Goal: Find specific page/section: Find specific page/section

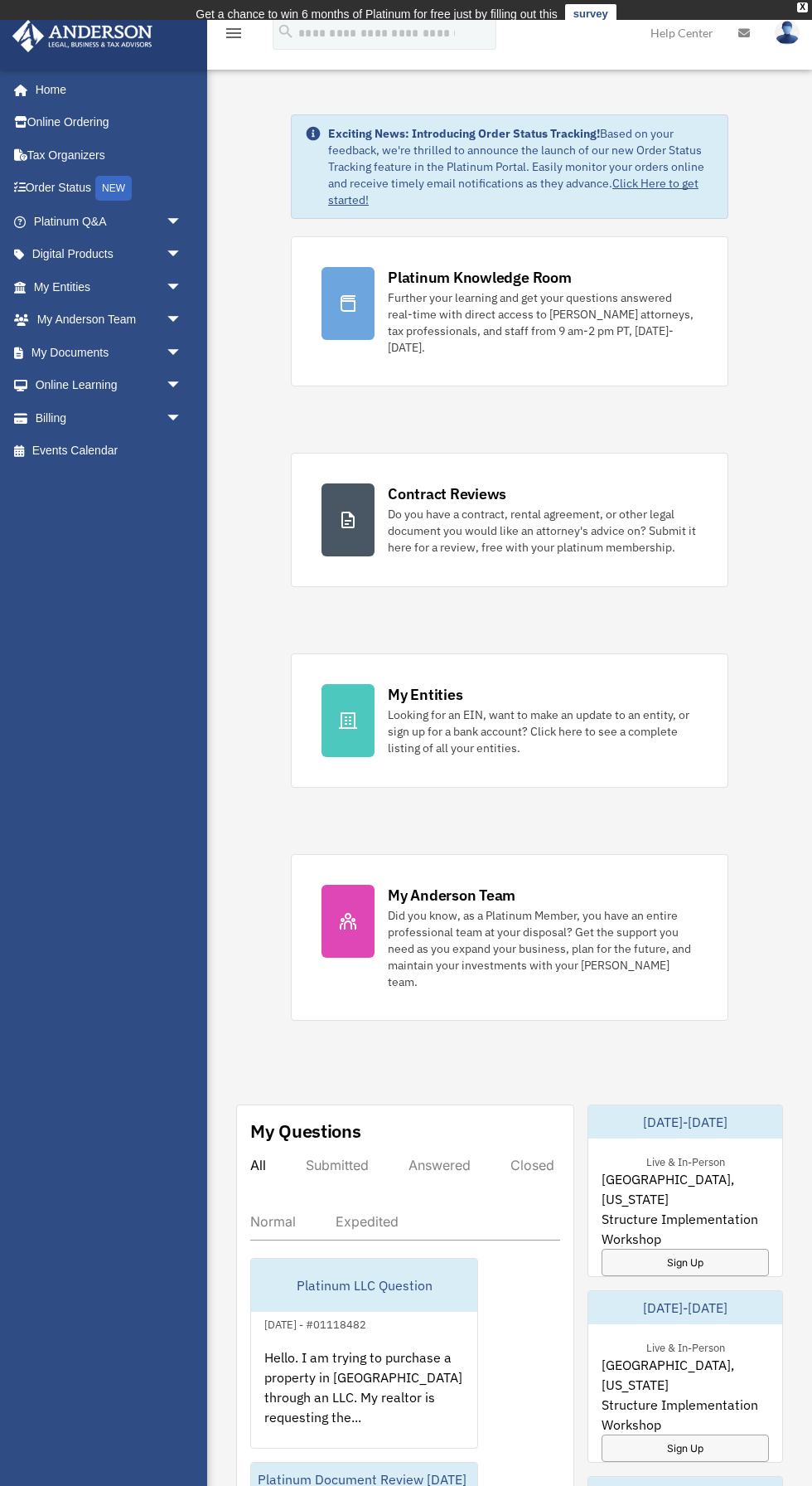
scroll to position [28, 0]
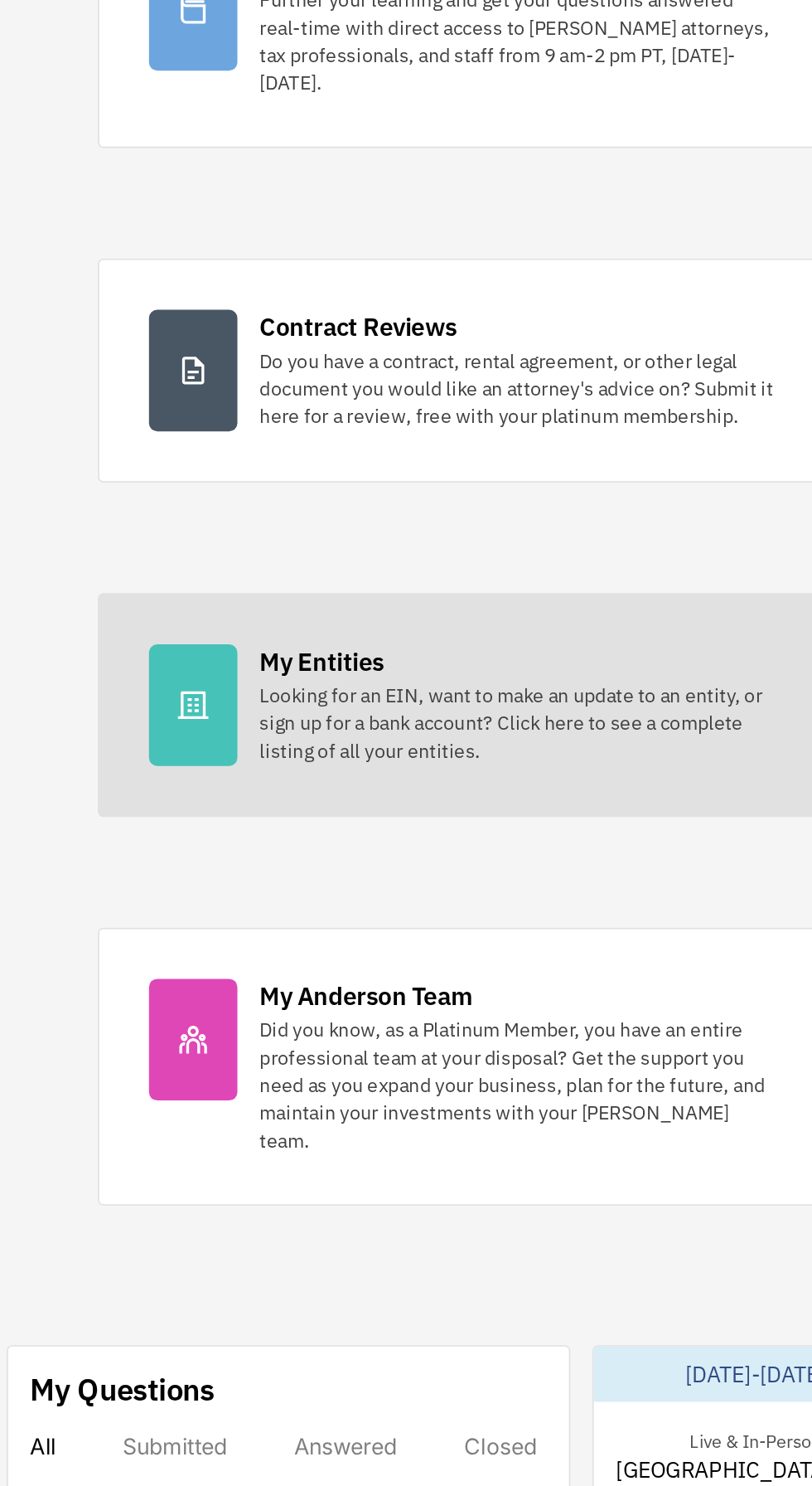
click at [366, 690] on div at bounding box center [348, 702] width 53 height 73
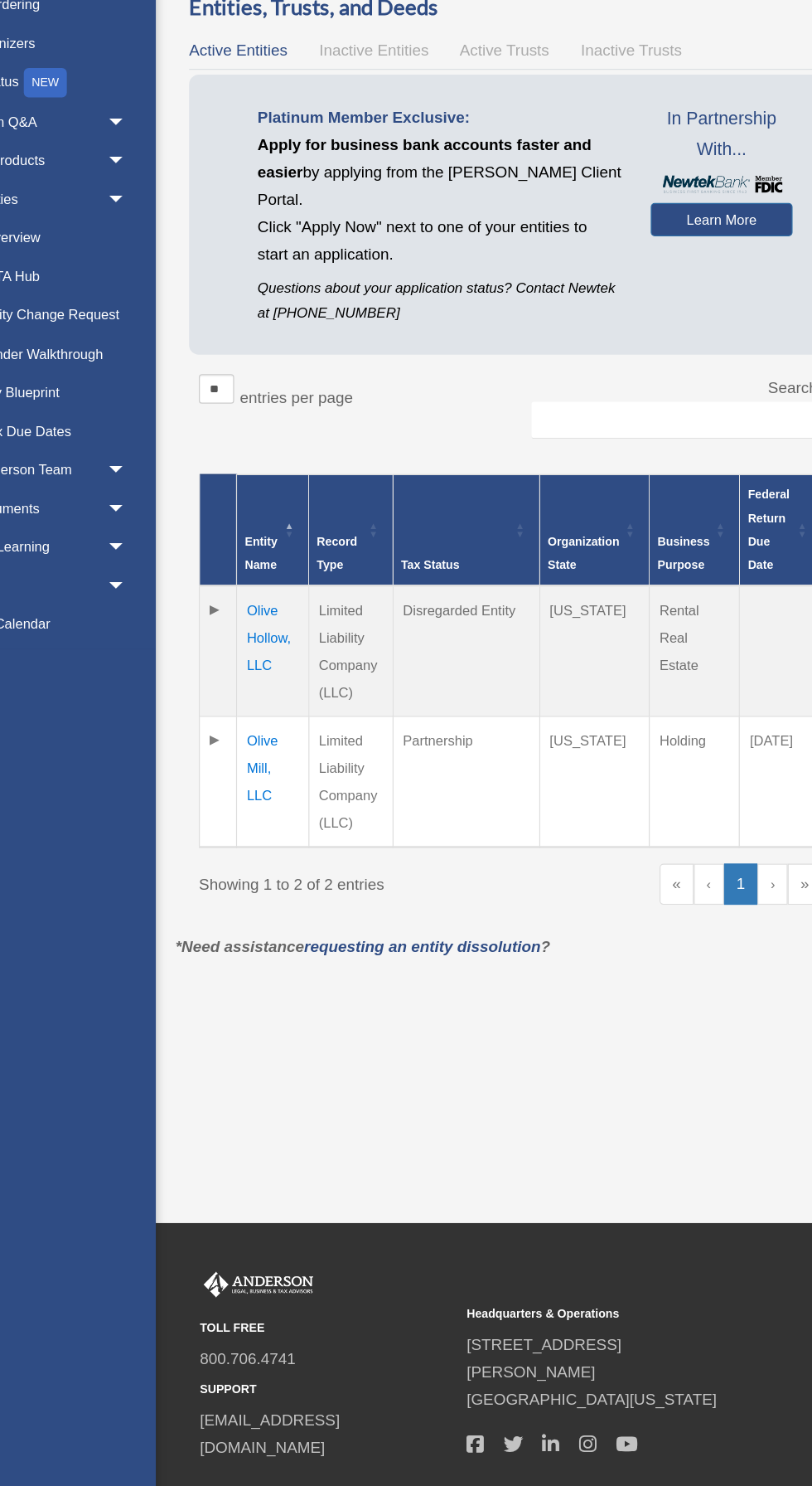
scroll to position [18, 0]
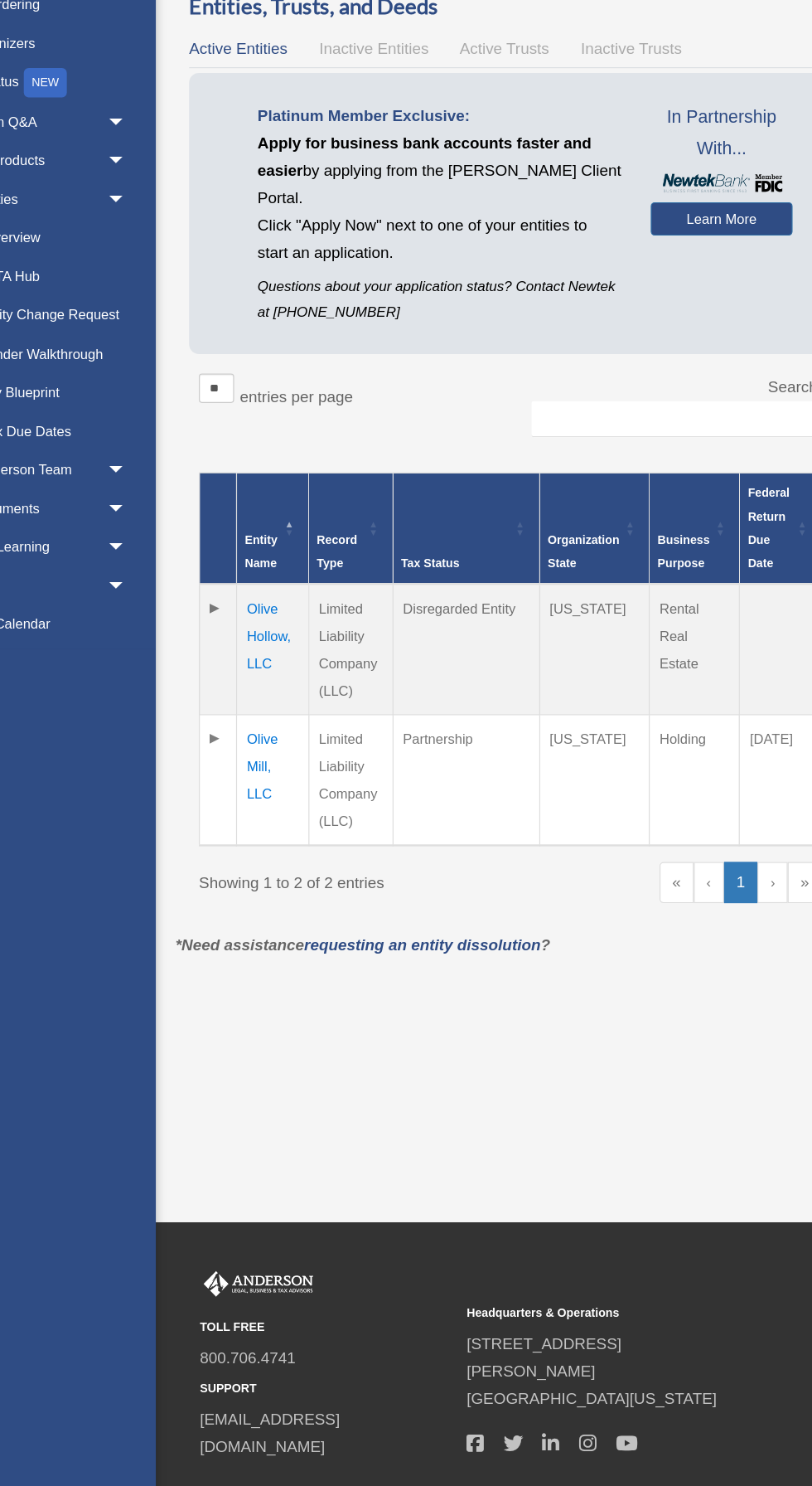
click at [308, 645] on td "Olive Hollow, LLC" at bounding box center [307, 668] width 61 height 111
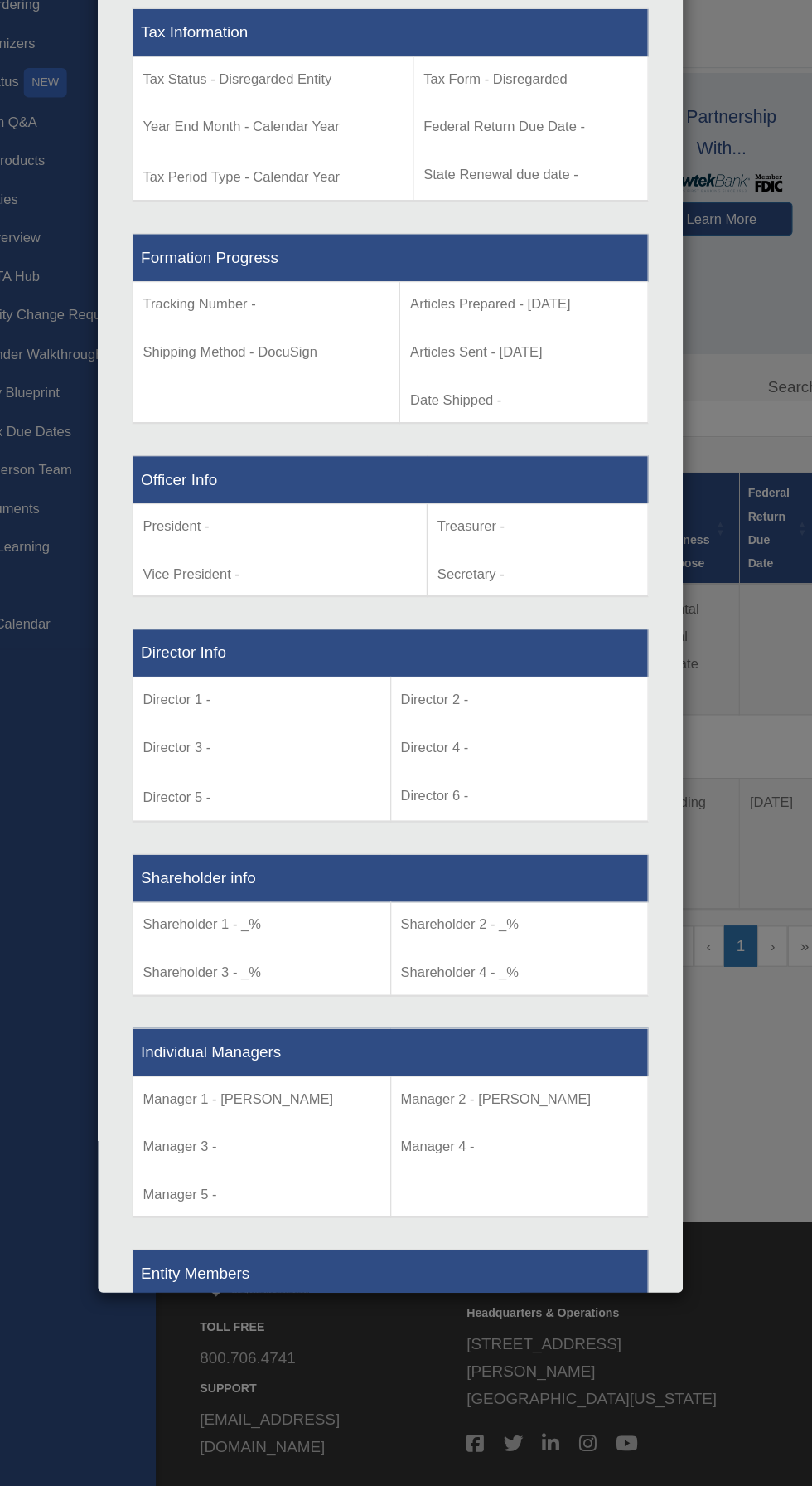
scroll to position [931, 0]
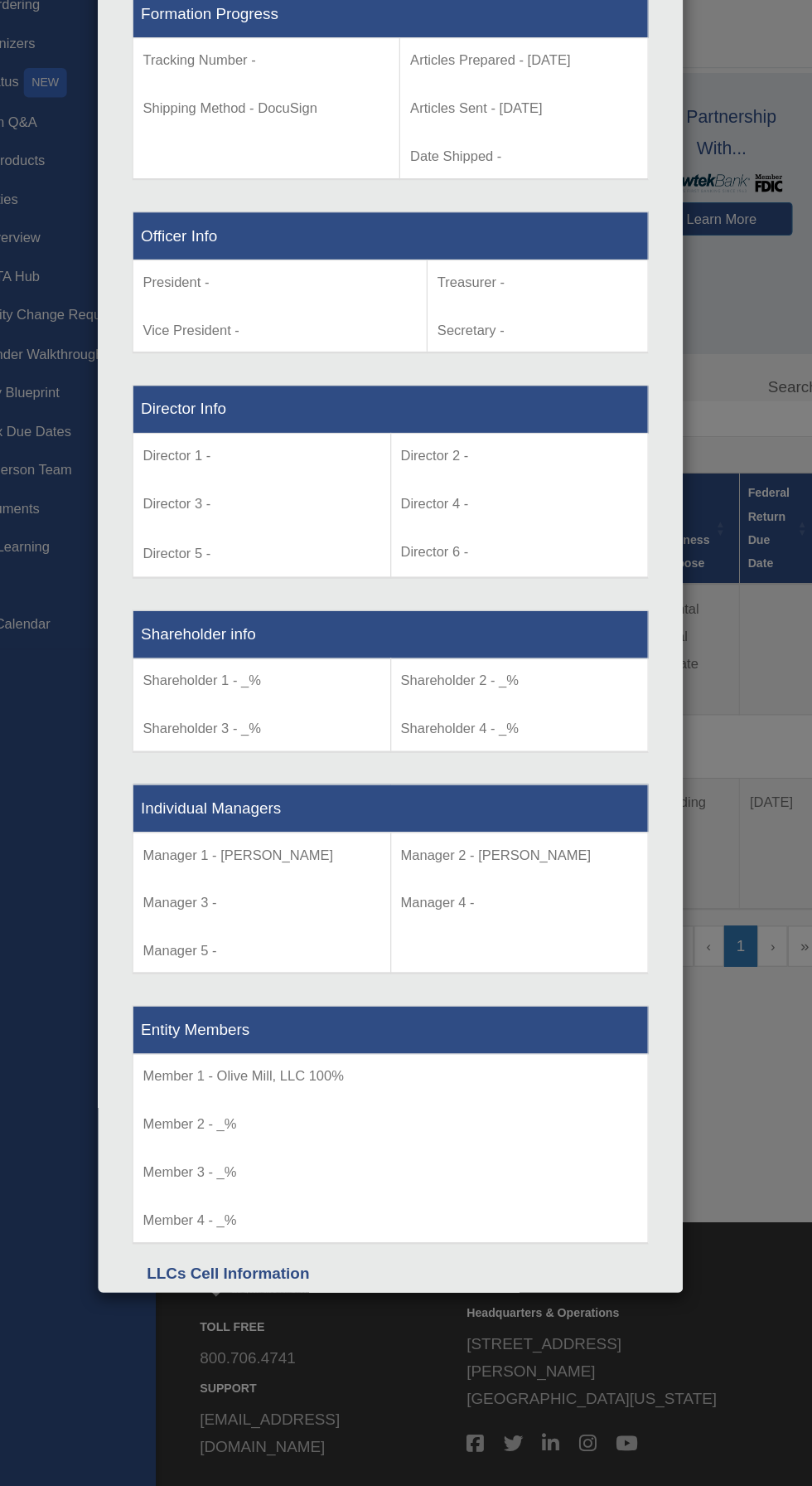
click at [703, 1043] on div "Details × Articles Sent Organizational Date" at bounding box center [406, 743] width 812 height 1486
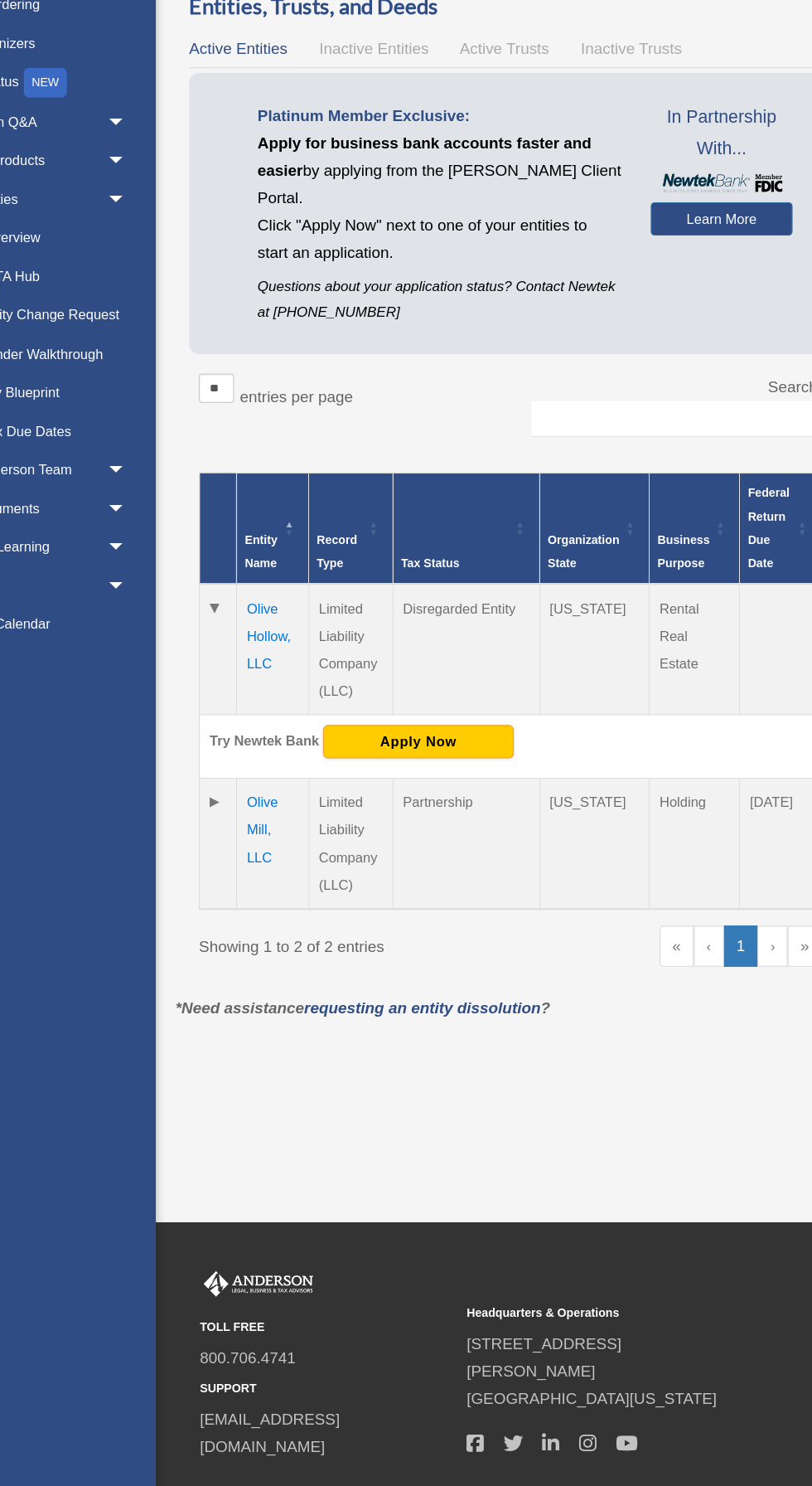
scroll to position [18, 0]
